Goal: Task Accomplishment & Management: Use online tool/utility

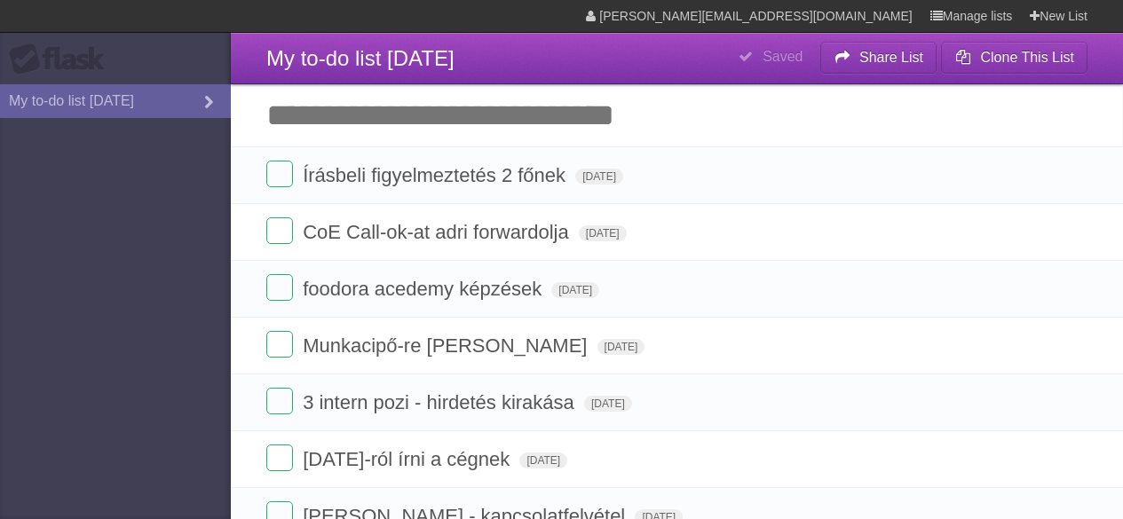
scroll to position [6, 0]
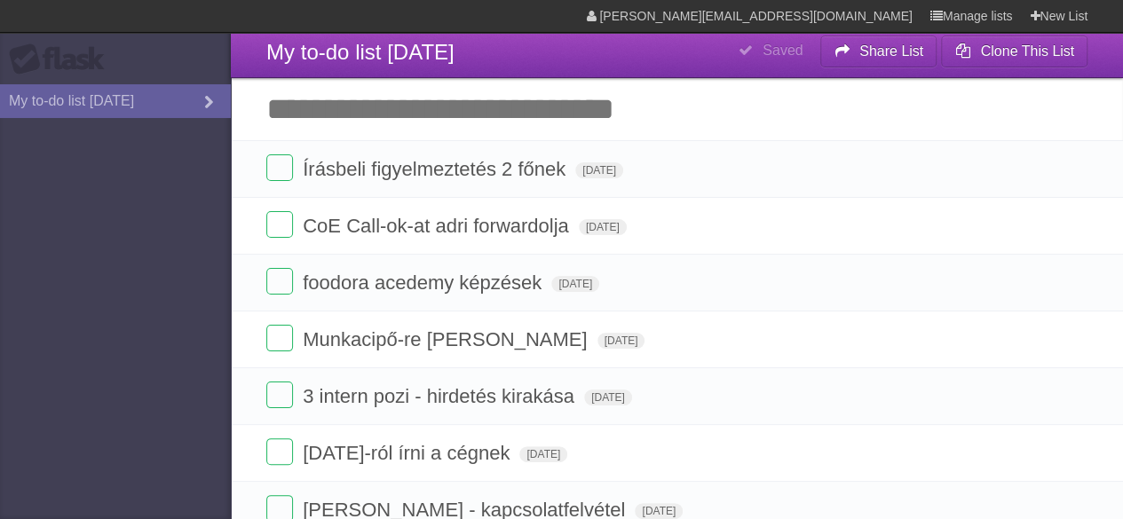
click at [418, 127] on input "Add another task" at bounding box center [677, 109] width 892 height 62
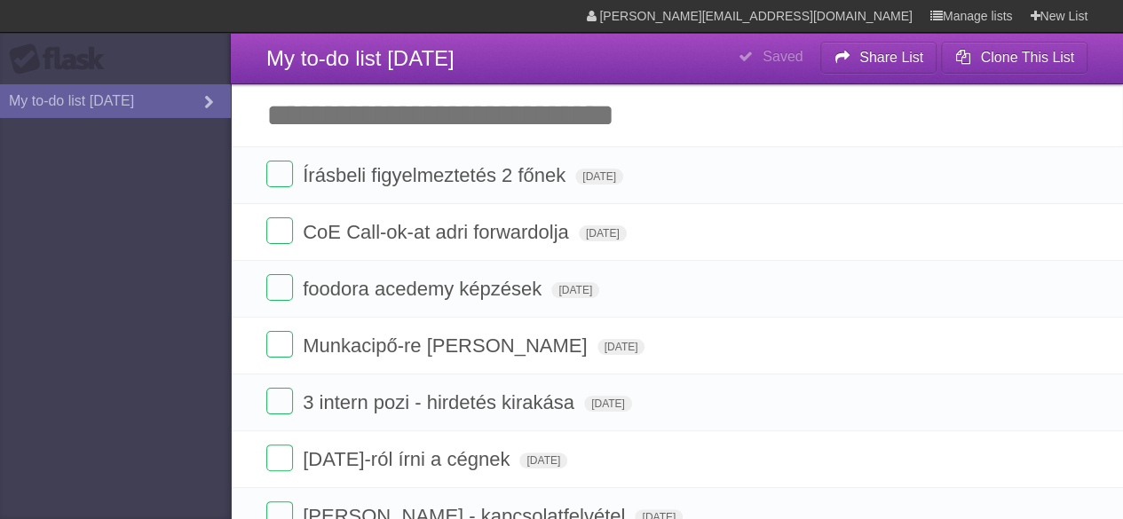
type input "*"
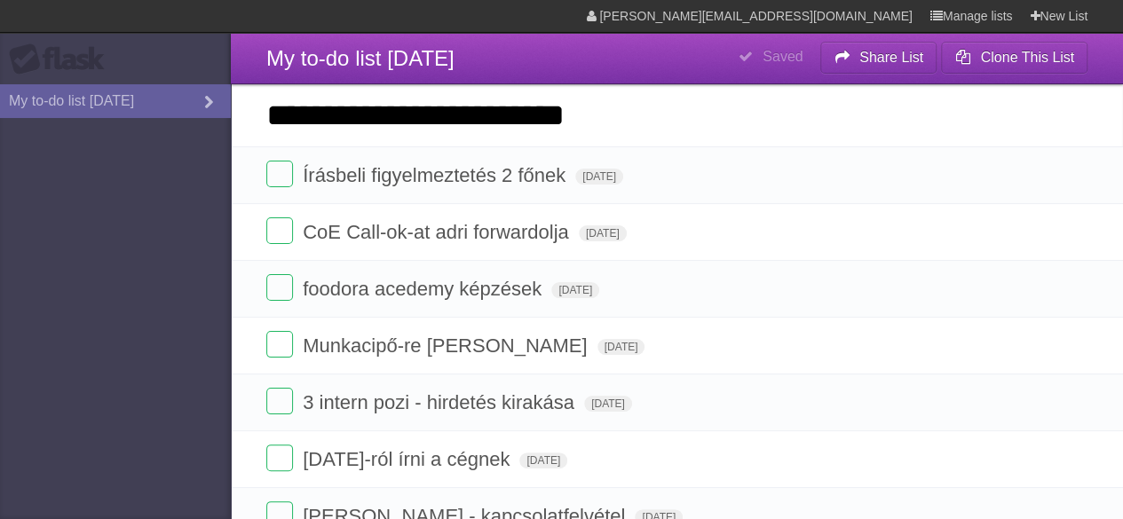
type input "**********"
click input "*********" at bounding box center [0, 0] width 0 height 0
click at [653, 115] on input "**********" at bounding box center [677, 115] width 892 height 62
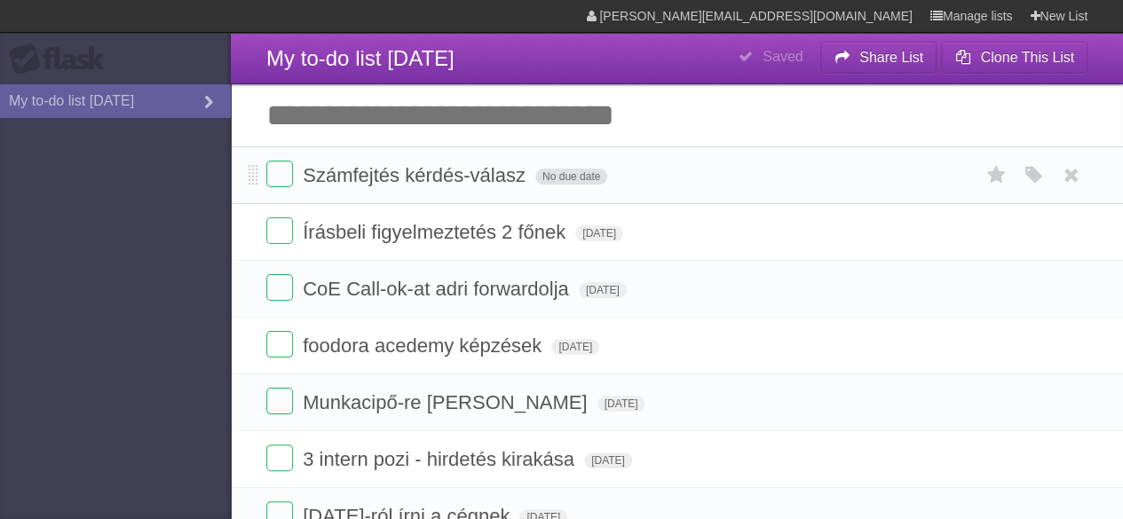
click at [568, 171] on span "No due date" at bounding box center [571, 177] width 72 height 16
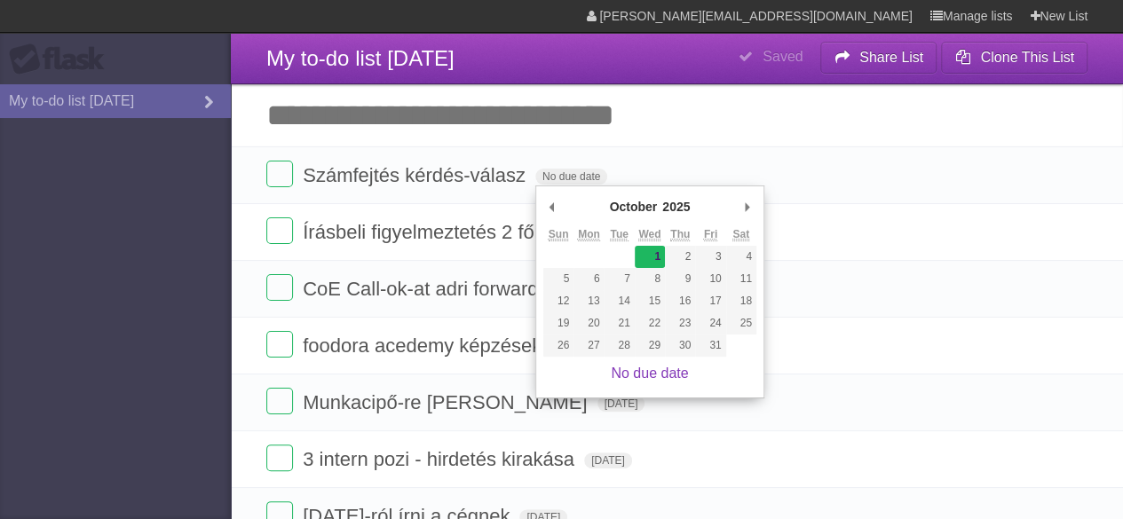
type span "[DATE]"
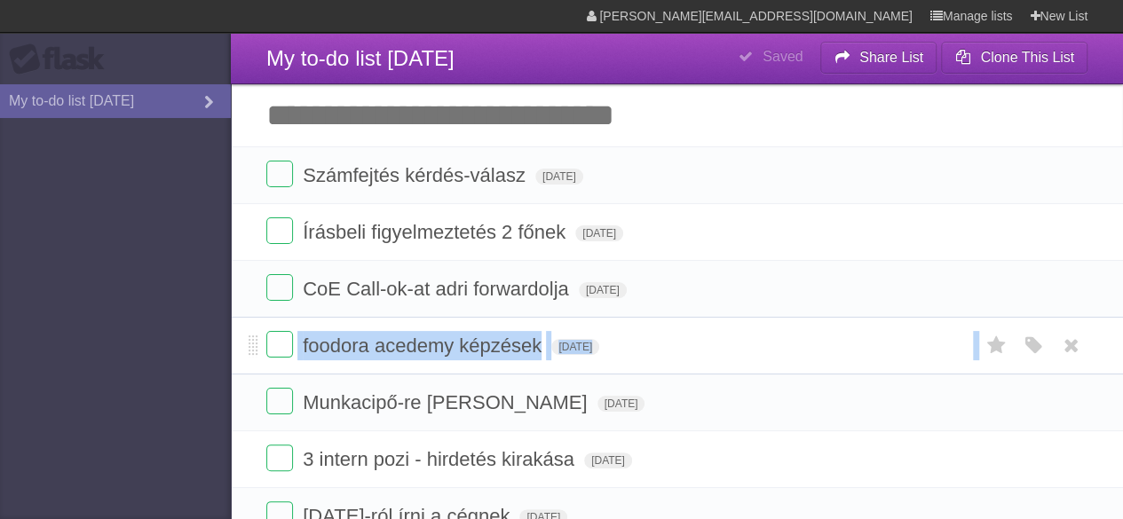
drag, startPoint x: 248, startPoint y: 399, endPoint x: 247, endPoint y: 325, distance: 73.7
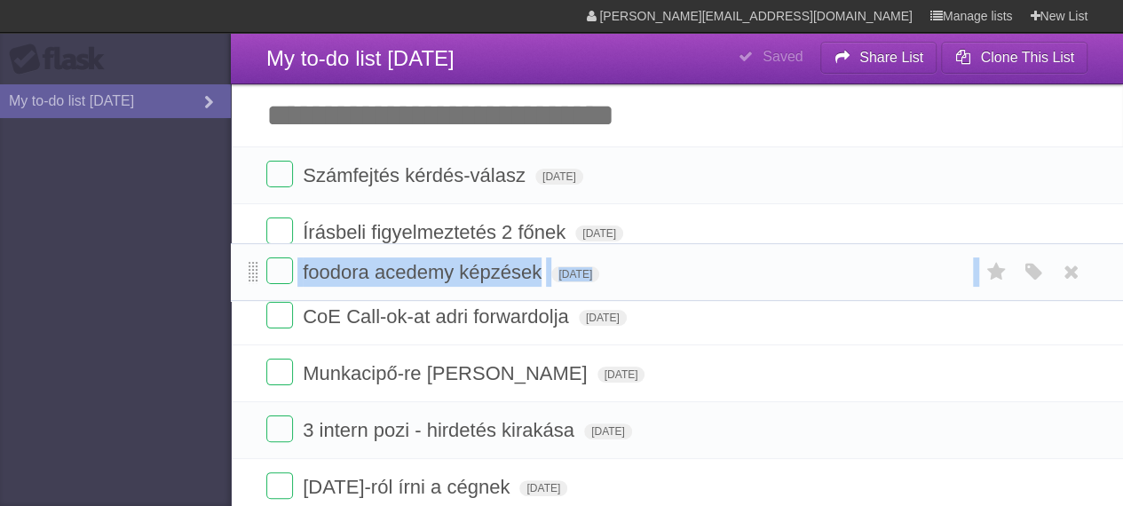
drag, startPoint x: 250, startPoint y: 345, endPoint x: 249, endPoint y: 273, distance: 72.8
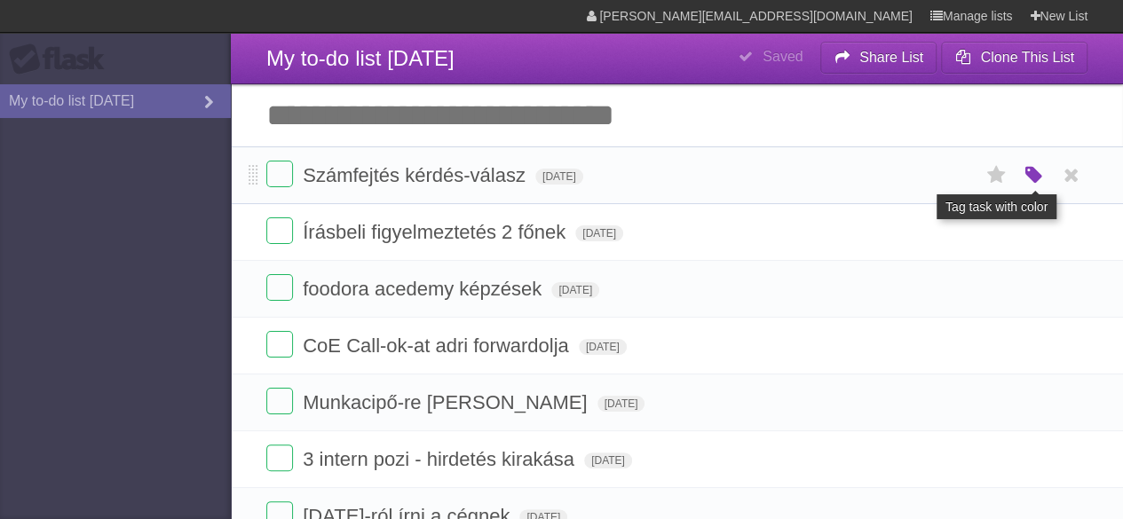
click at [1032, 177] on icon "button" at bounding box center [1033, 175] width 25 height 23
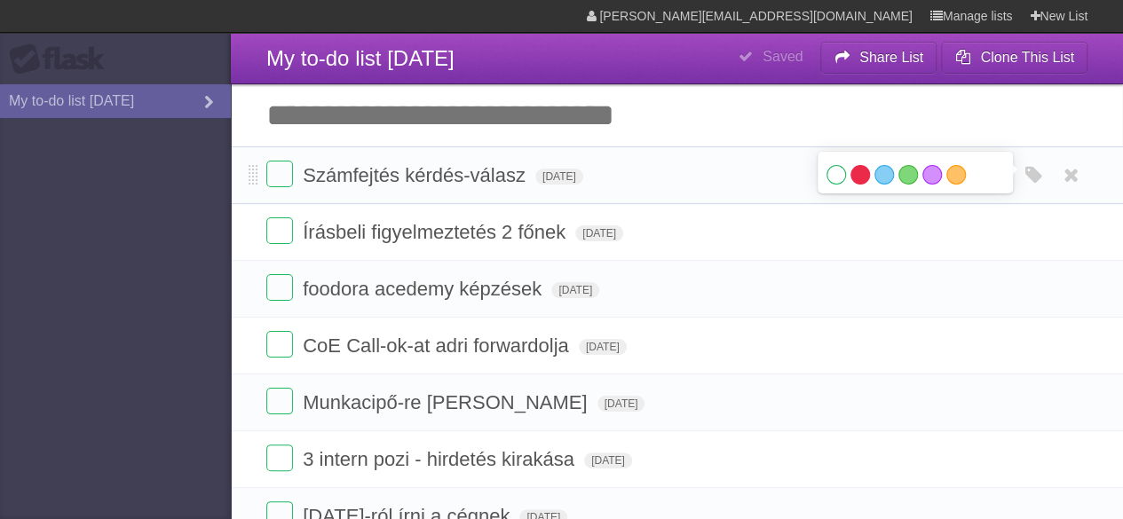
click at [860, 178] on label "Red" at bounding box center [861, 175] width 20 height 20
click at [883, 182] on label "Blue" at bounding box center [885, 175] width 20 height 20
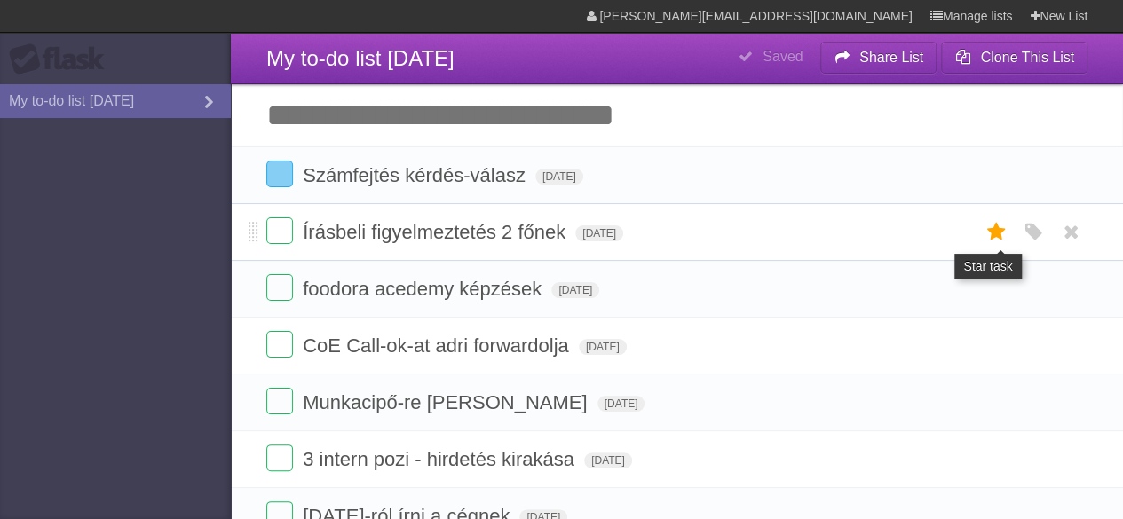
click at [998, 233] on icon at bounding box center [996, 232] width 25 height 29
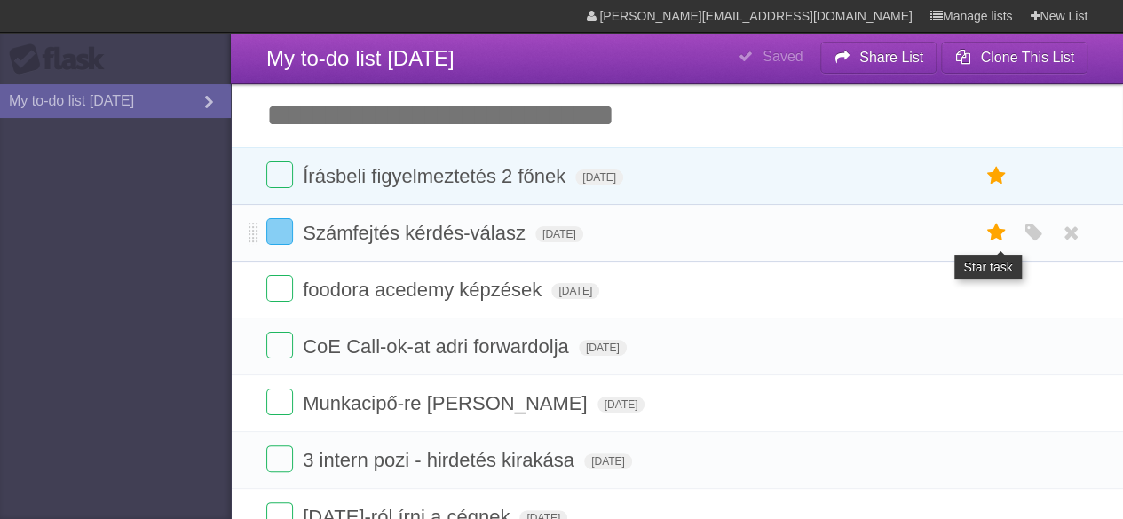
click at [990, 232] on icon at bounding box center [996, 232] width 25 height 29
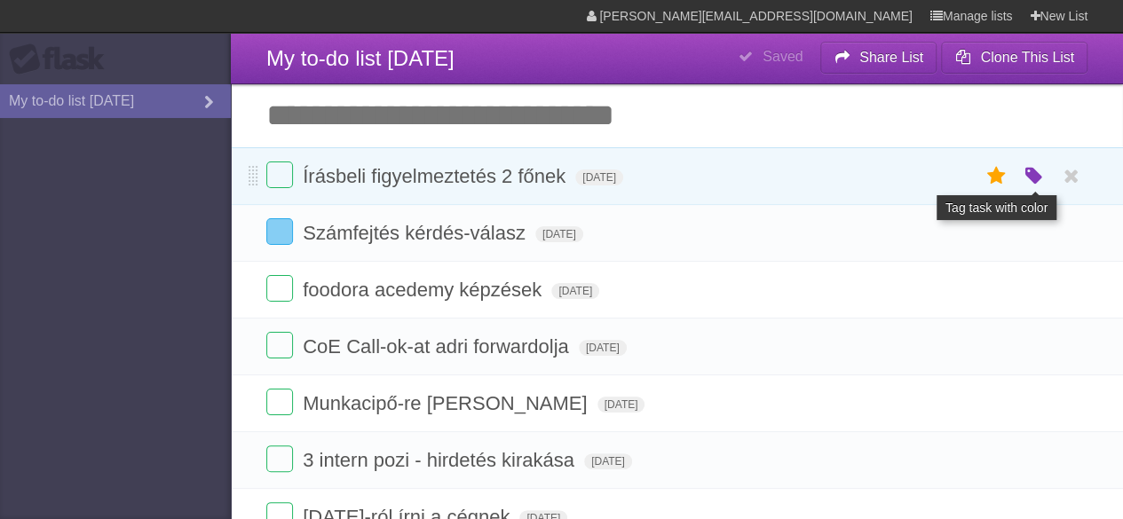
click at [1030, 185] on icon "button" at bounding box center [1033, 176] width 25 height 23
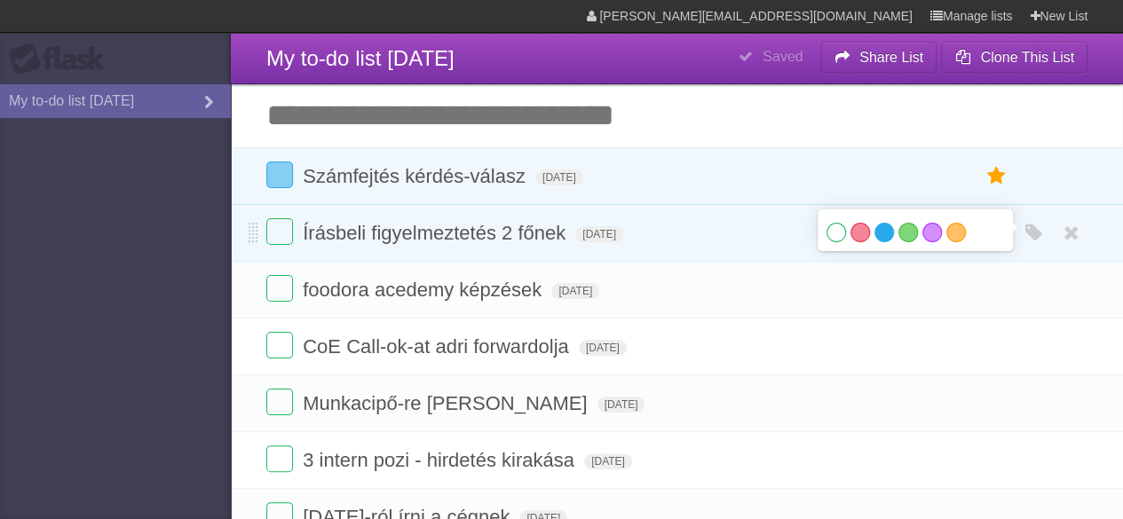
click at [883, 229] on label "Blue" at bounding box center [885, 233] width 20 height 20
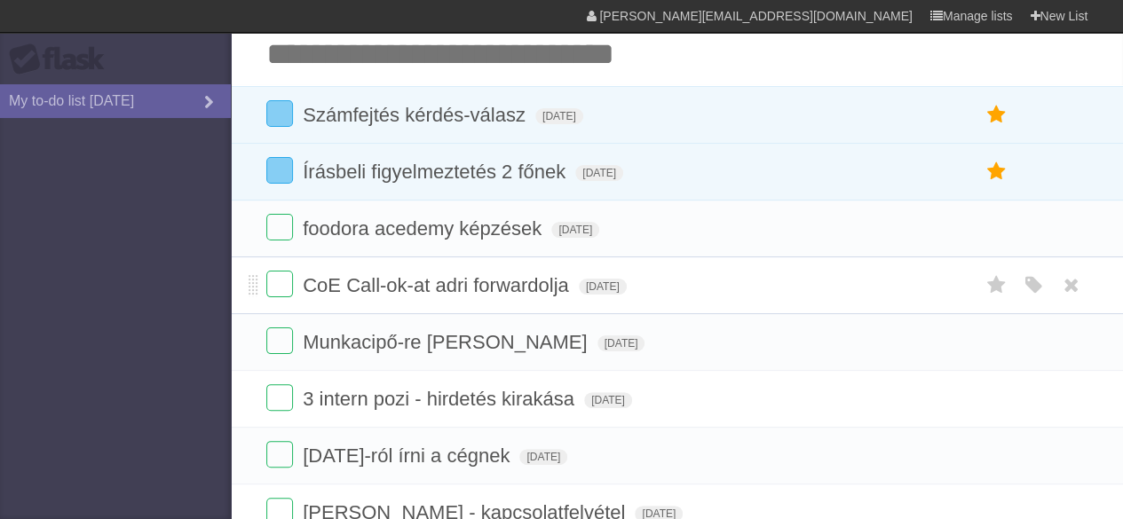
scroll to position [89, 0]
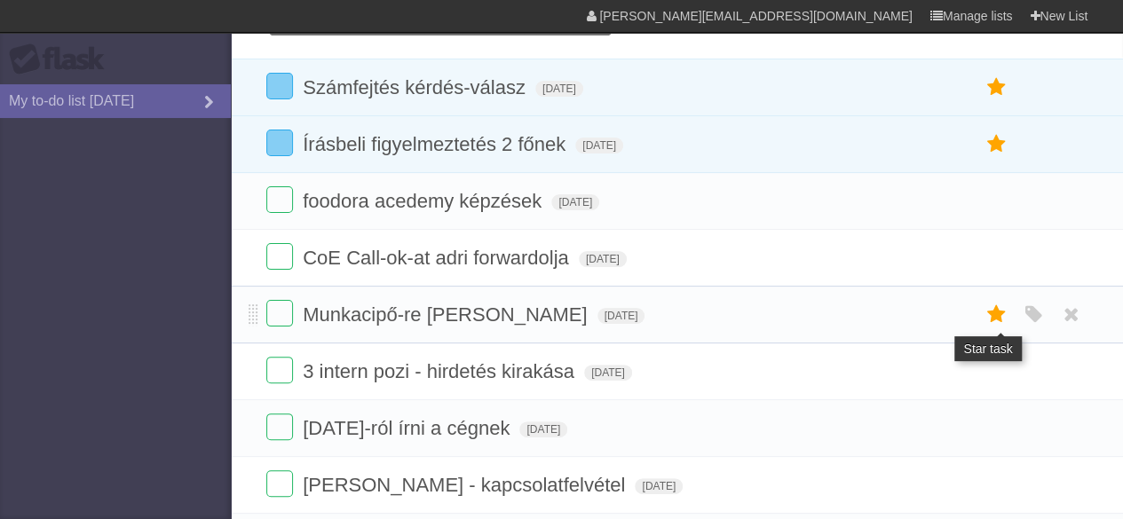
click at [999, 313] on icon at bounding box center [996, 314] width 25 height 29
click at [1028, 317] on icon "button" at bounding box center [1033, 315] width 25 height 23
